Goal: Use online tool/utility: Utilize a website feature to perform a specific function

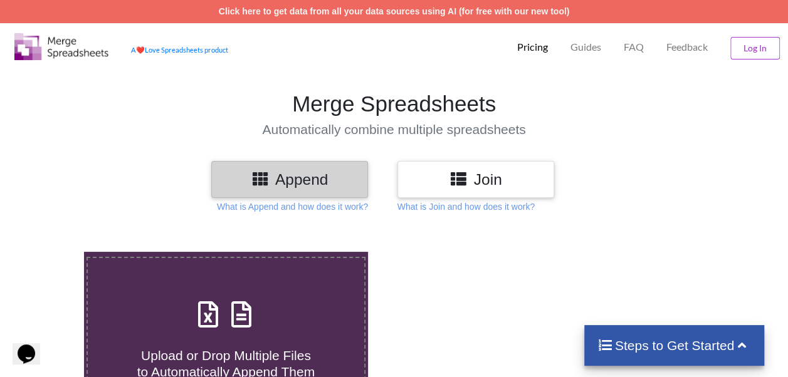
scroll to position [135, 0]
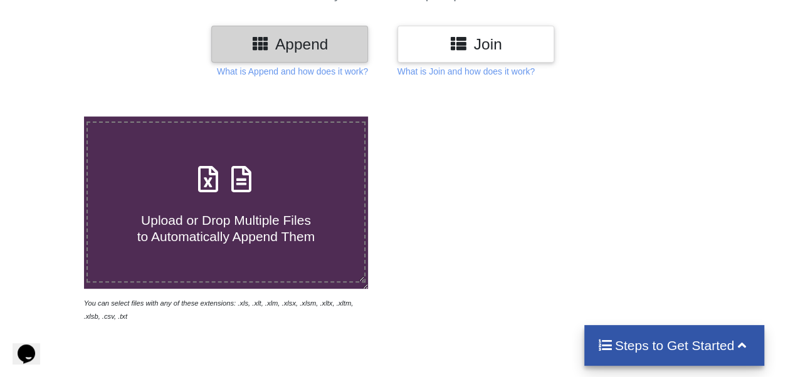
click at [235, 210] on h4 "Upload or Drop Multiple Files to Automatically Append Them" at bounding box center [226, 221] width 276 height 48
click at [51, 117] on input "Upload or Drop Multiple Files to Automatically Append Them" at bounding box center [51, 117] width 0 height 0
type input "C:\fakepath\Detailed Report For Valid FSS License_Certificate of food Business …"
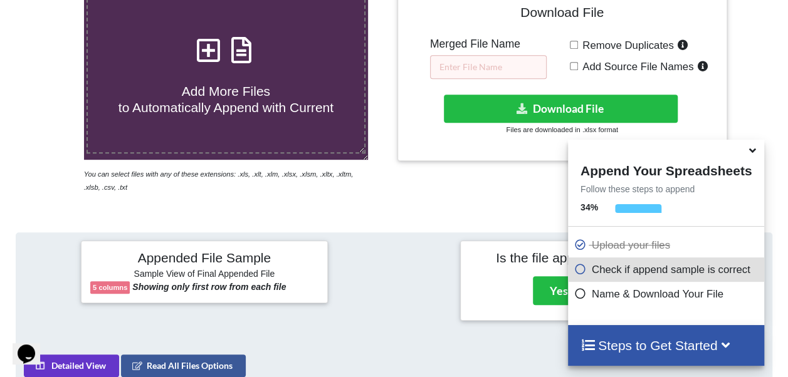
scroll to position [258, 0]
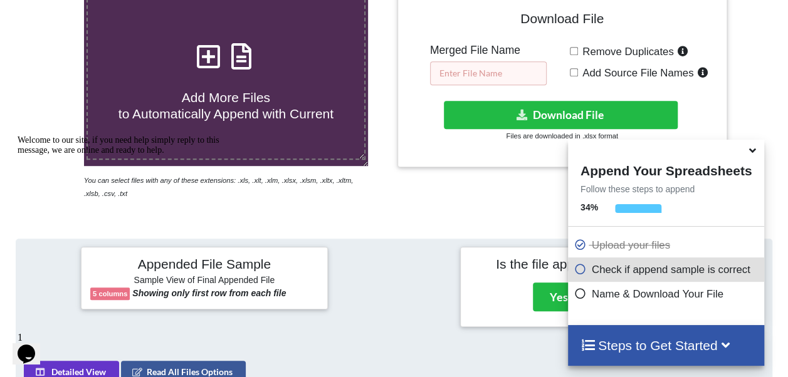
click at [488, 75] on input "text" at bounding box center [488, 73] width 117 height 24
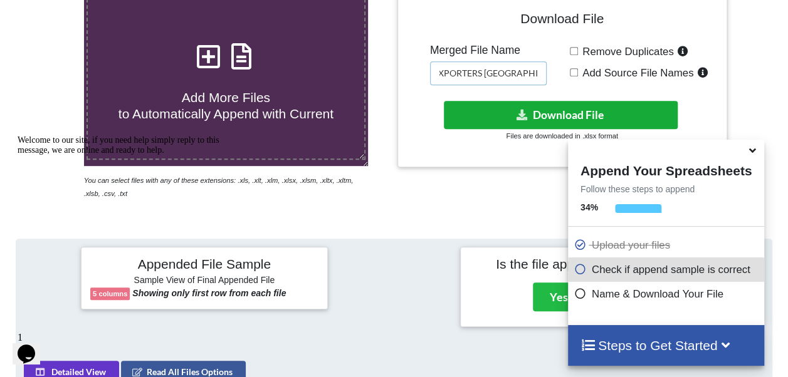
type input "EXPORTERS [GEOGRAPHIC_DATA]"
click at [548, 112] on button "Download File" at bounding box center [560, 115] width 233 height 28
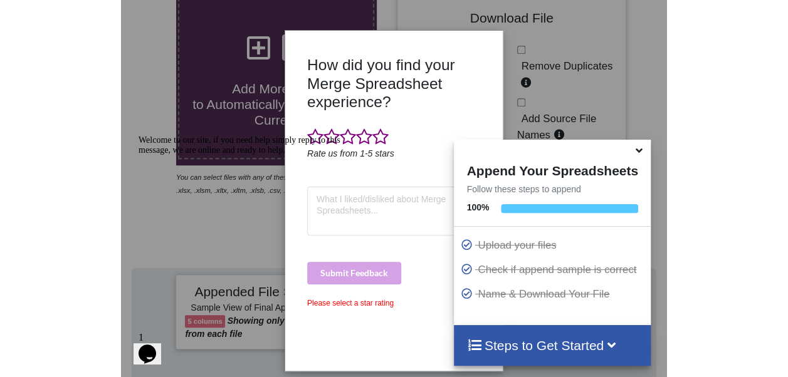
scroll to position [258, 0]
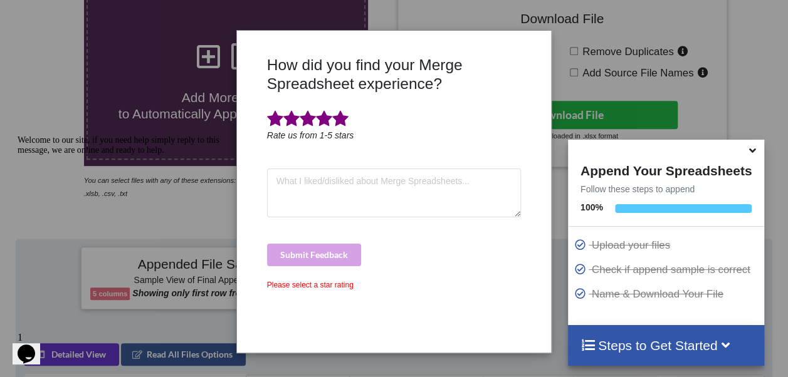
click at [339, 118] on span at bounding box center [340, 119] width 16 height 18
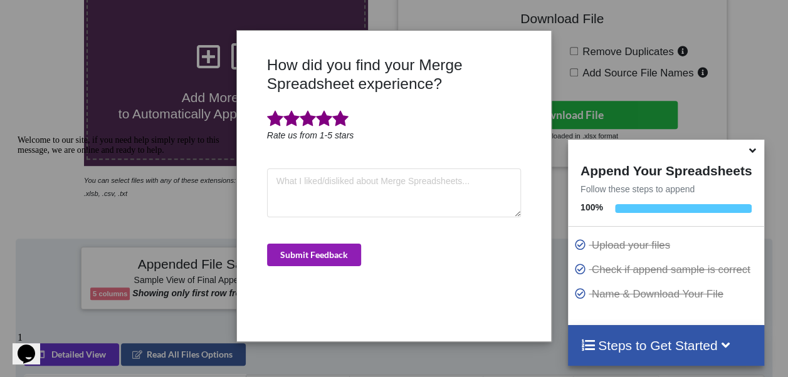
click at [310, 258] on button "Submit Feedback" at bounding box center [314, 255] width 94 height 23
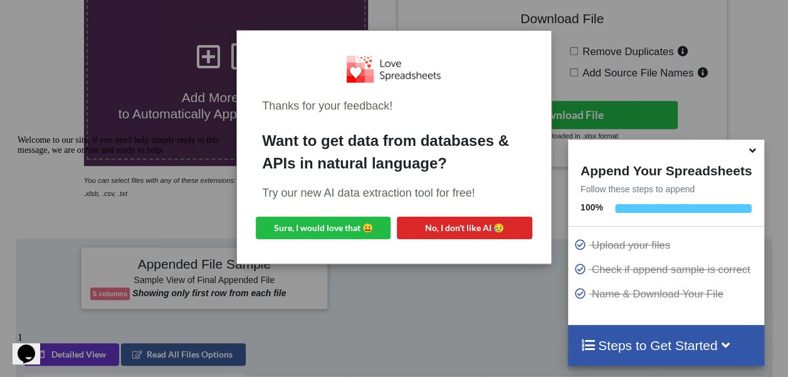
click at [162, 155] on div "Welcome to our site, if you need help simply reply to this message, we are onli…" at bounding box center [131, 145] width 226 height 20
click at [18, 135] on icon "Chat attention grabber" at bounding box center [18, 135] width 0 height 0
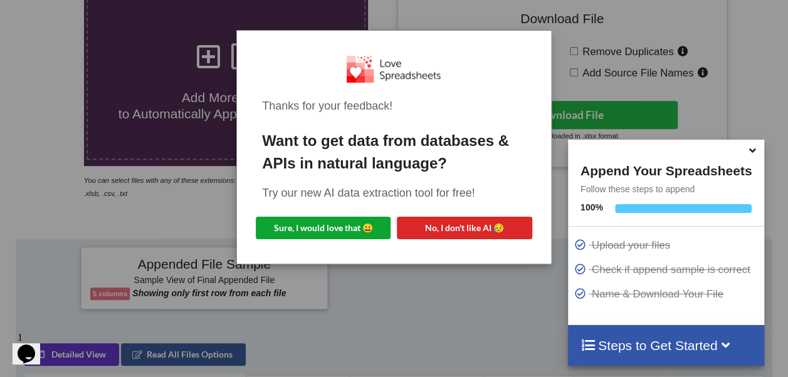
click at [296, 231] on button "Sure, I would love that 😀" at bounding box center [323, 228] width 135 height 23
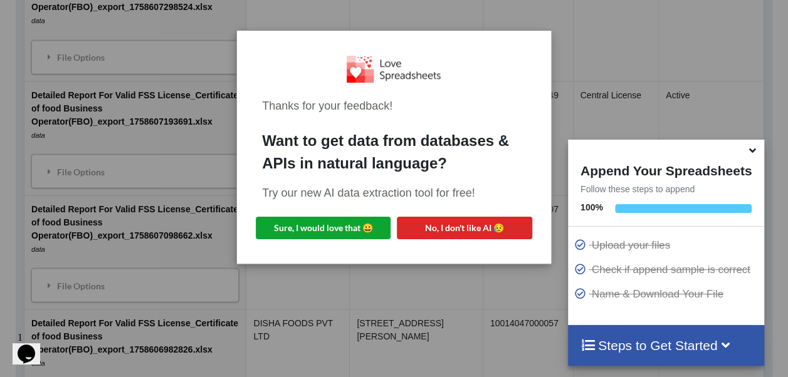
scroll to position [0, 0]
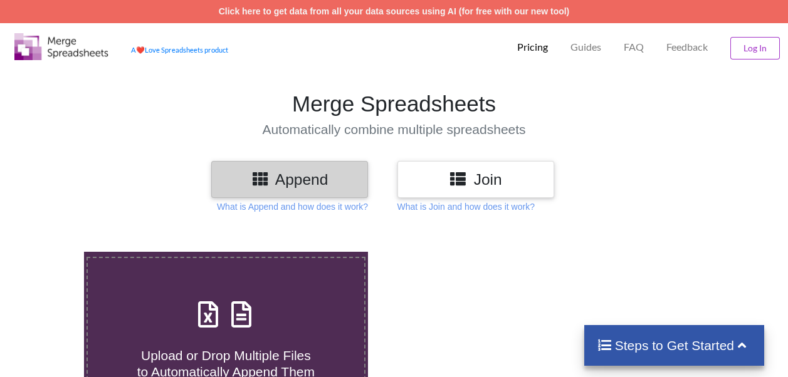
click at [231, 322] on icon at bounding box center [241, 308] width 31 height 26
click at [51, 252] on input "Upload or Drop Multiple Files to Automatically Append Them" at bounding box center [51, 252] width 0 height 0
type input "C:\fakepath\Detailed Report For Valid FSS License_Certificate of food Business …"
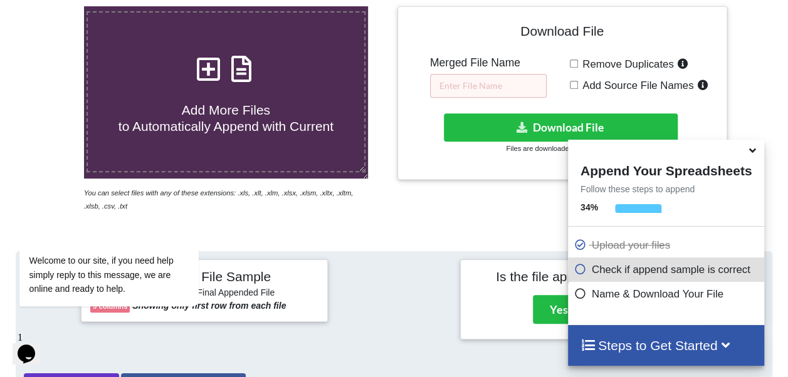
scroll to position [239, 0]
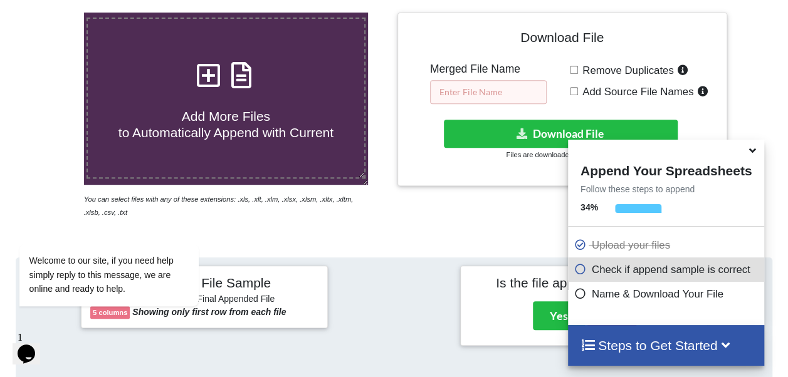
click at [451, 88] on input "text" at bounding box center [488, 92] width 117 height 24
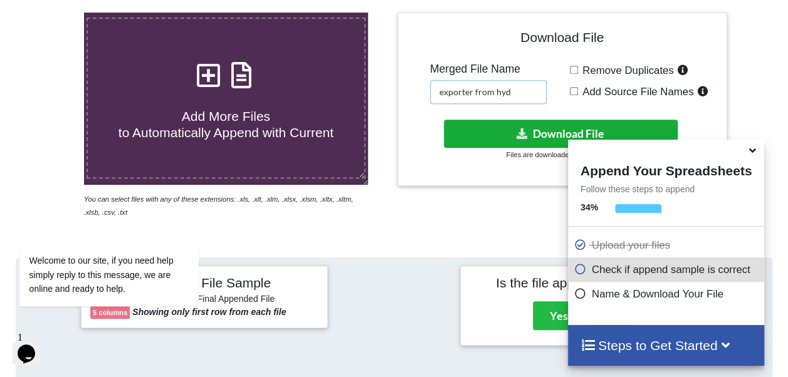
type input "exporter from hyd"
click at [503, 132] on button "Download File" at bounding box center [560, 134] width 233 height 28
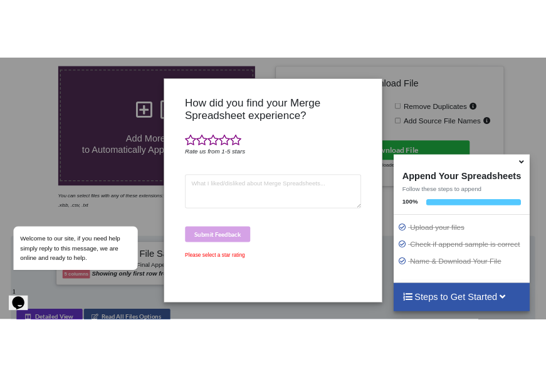
scroll to position [226, 0]
